Goal: Book appointment/travel/reservation

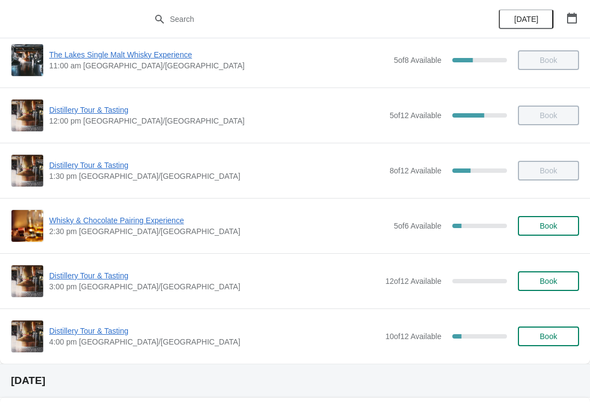
scroll to position [127, 0]
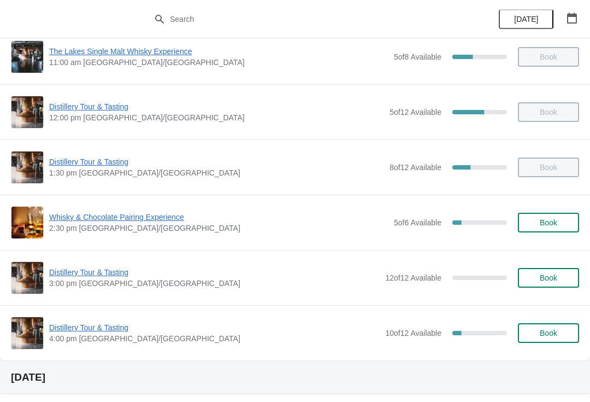
click at [93, 326] on span "Distillery Tour & Tasting" at bounding box center [214, 327] width 331 height 11
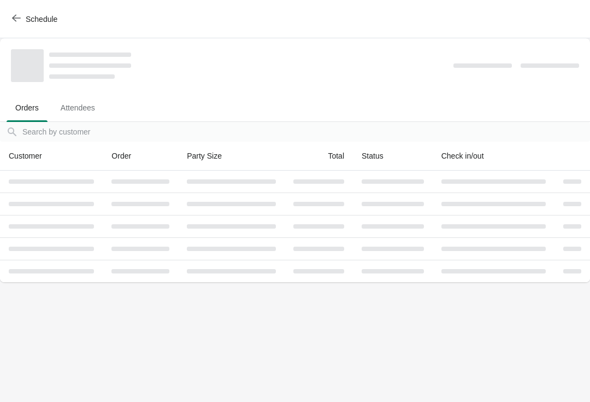
scroll to position [0, 0]
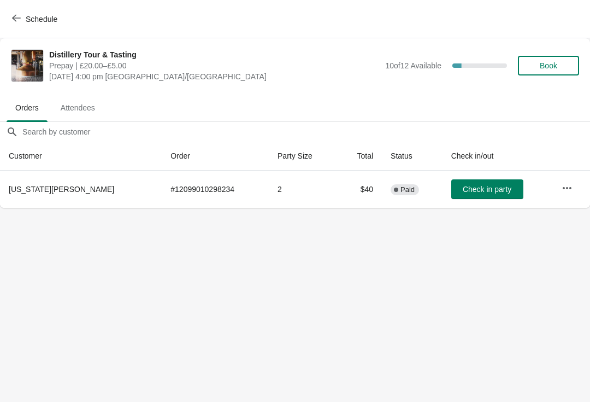
click at [560, 64] on span "Book" at bounding box center [549, 65] width 42 height 9
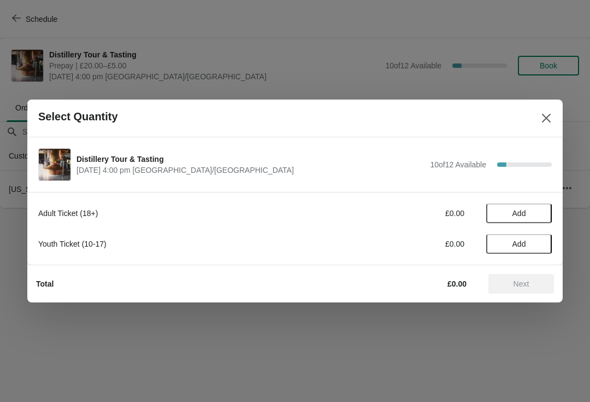
click at [529, 209] on span "Add" at bounding box center [519, 213] width 46 height 9
click at [540, 208] on icon at bounding box center [537, 213] width 11 height 11
click at [526, 278] on button "Next" at bounding box center [521, 284] width 66 height 20
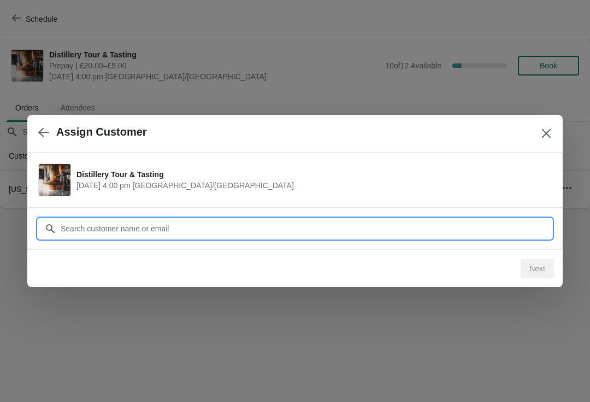
click at [258, 220] on input "Customer" at bounding box center [306, 229] width 492 height 20
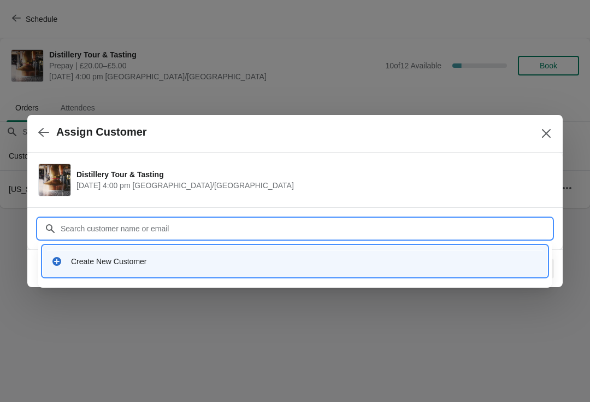
click at [189, 258] on div "Create New Customer" at bounding box center [305, 261] width 468 height 11
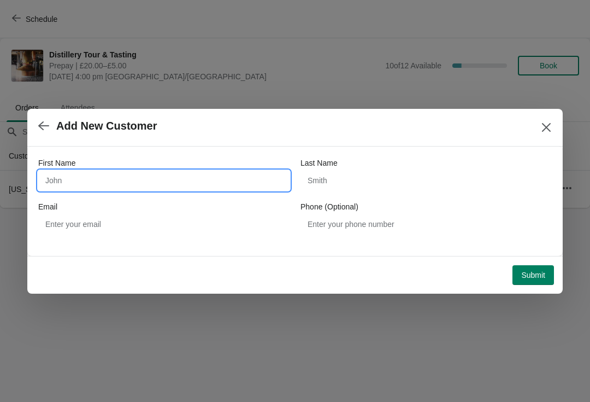
click at [192, 184] on input "First Name" at bounding box center [163, 180] width 251 height 20
type input "Becky"
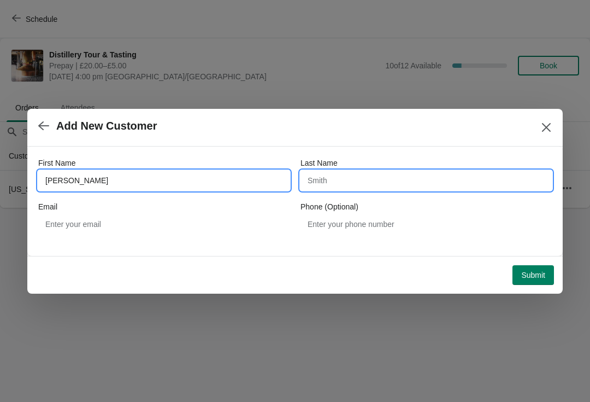
click at [367, 182] on input "Last Name" at bounding box center [426, 180] width 251 height 20
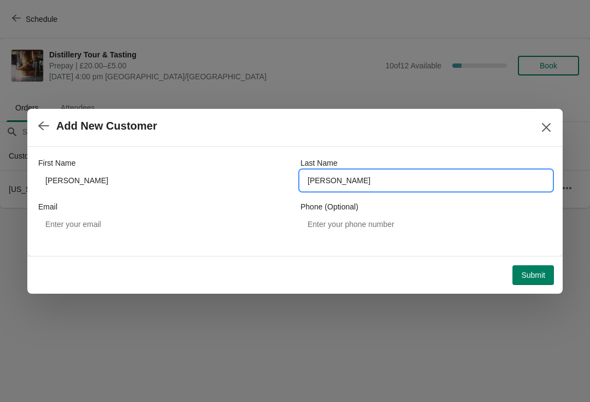
type input "Willson"
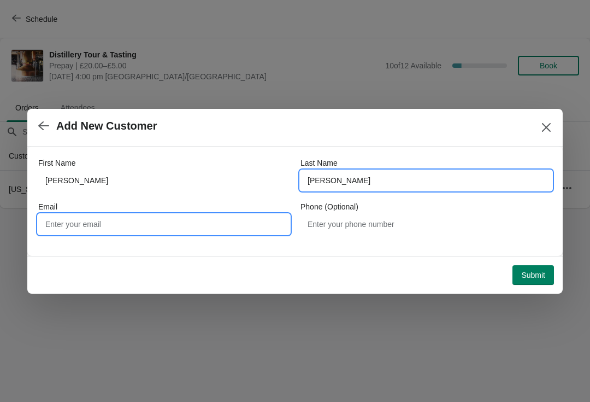
click at [209, 225] on input "Email" at bounding box center [163, 224] width 251 height 20
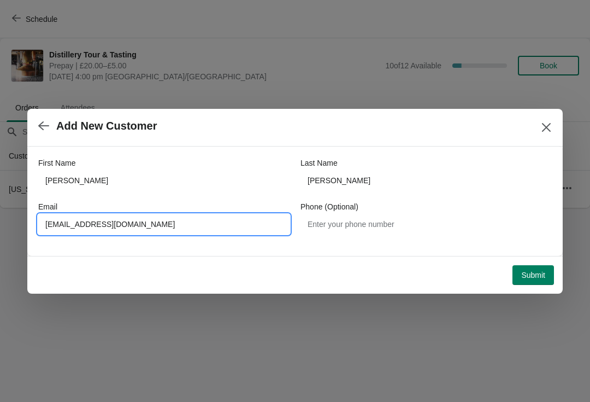
type input "Beckym-w@hotmail.com"
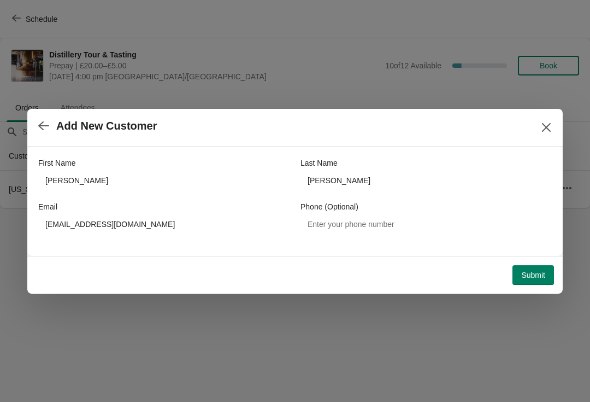
click at [540, 270] on span "Submit" at bounding box center [533, 274] width 24 height 9
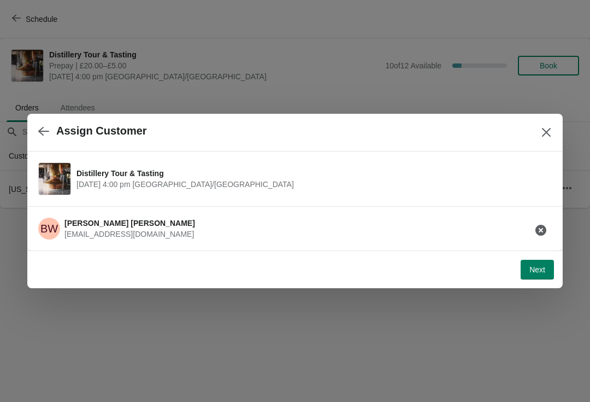
click at [538, 268] on span "Next" at bounding box center [537, 269] width 16 height 9
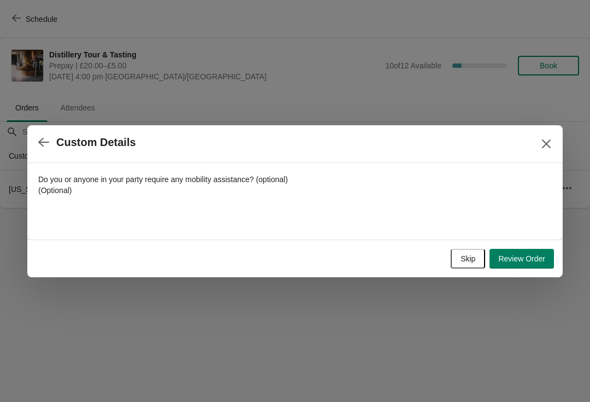
click at [524, 250] on button "Review Order" at bounding box center [522, 259] width 64 height 20
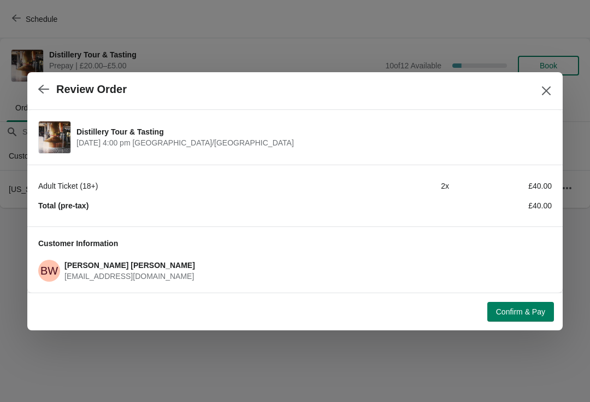
click at [533, 309] on span "Confirm & Pay" at bounding box center [520, 311] width 49 height 9
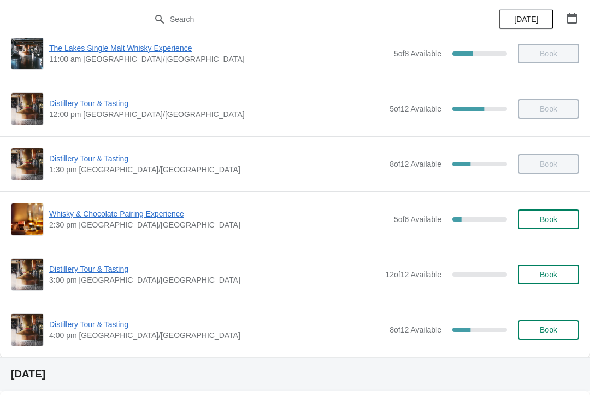
scroll to position [136, 0]
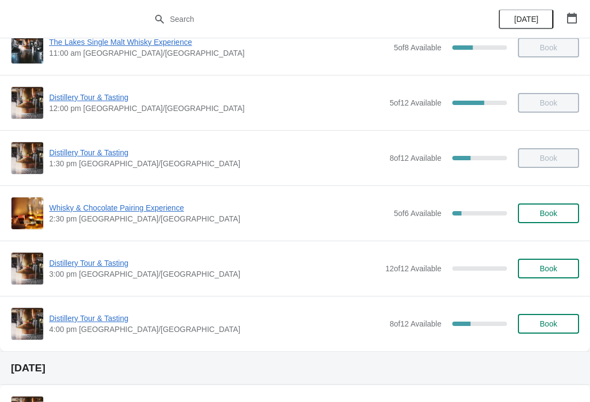
click at [116, 323] on span "Distillery Tour & Tasting" at bounding box center [216, 318] width 335 height 11
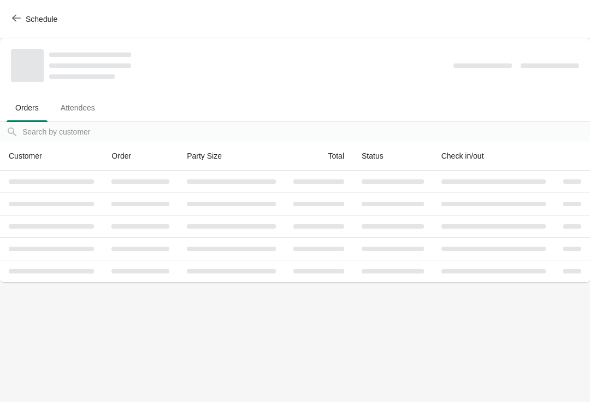
scroll to position [0, 0]
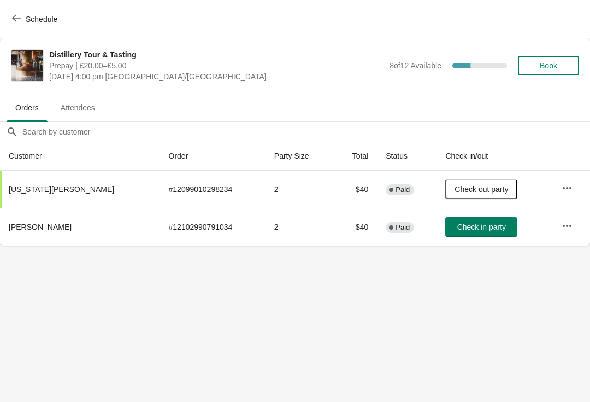
click at [460, 236] on button "Check in party" at bounding box center [481, 227] width 72 height 20
